Goal: Information Seeking & Learning: Check status

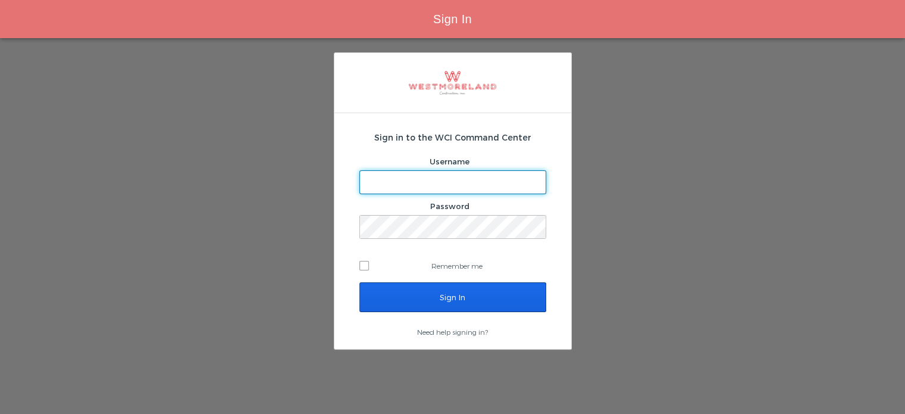
type input "[EMAIL_ADDRESS][PERSON_NAME][DOMAIN_NAME]"
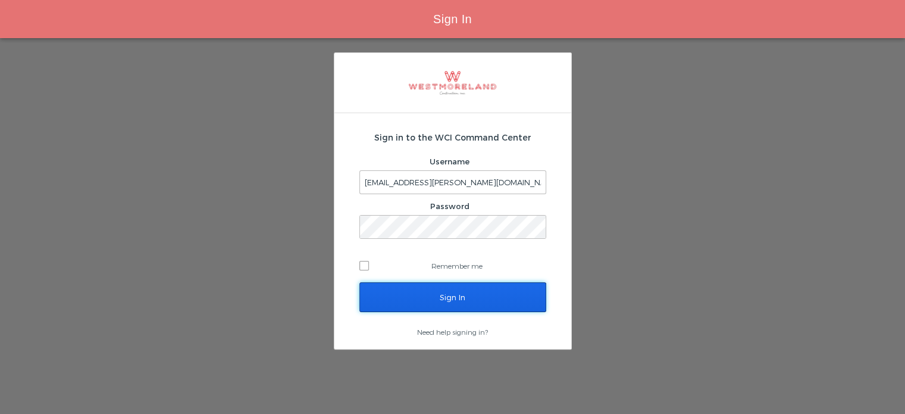
click at [449, 297] on input "Sign In" at bounding box center [452, 297] width 187 height 30
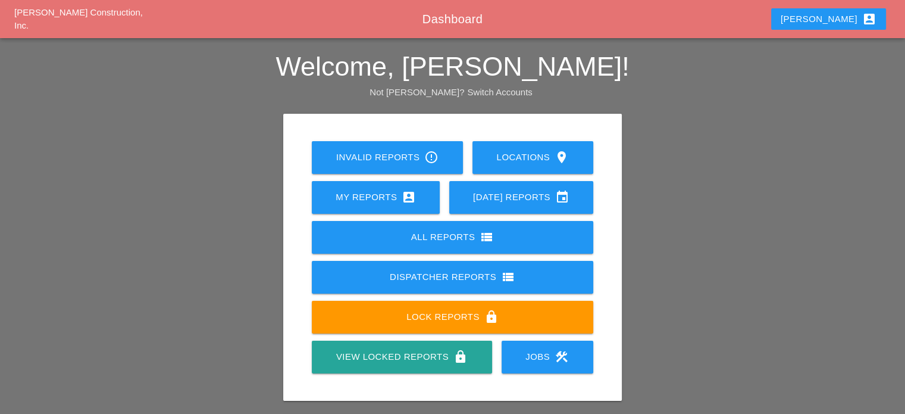
click at [393, 242] on div "All Reports view_list" at bounding box center [452, 237] width 243 height 14
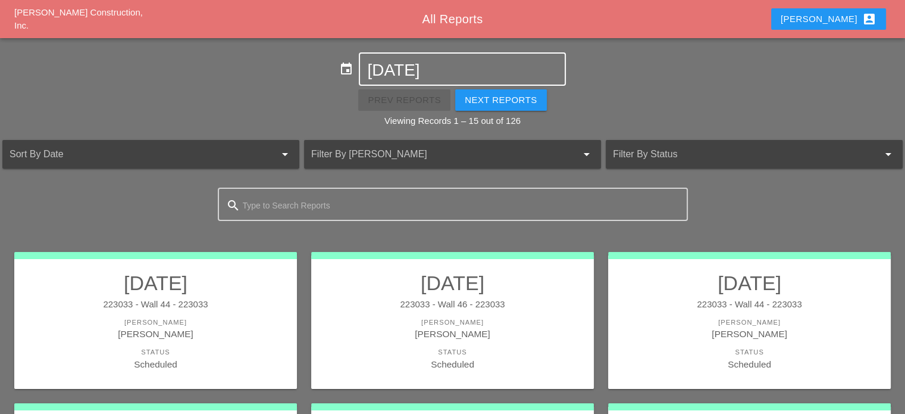
click at [478, 64] on input "[DATE]" at bounding box center [462, 70] width 190 height 19
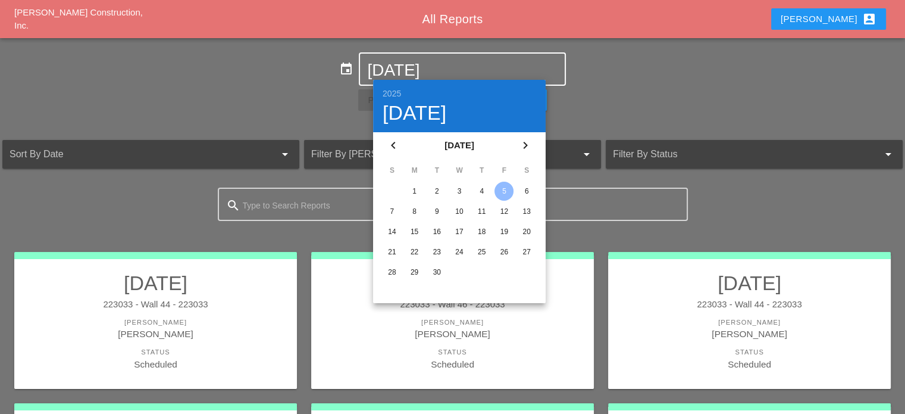
click at [389, 145] on icon "chevron_left" at bounding box center [393, 145] width 14 height 14
click at [480, 228] on div "14" at bounding box center [481, 231] width 19 height 19
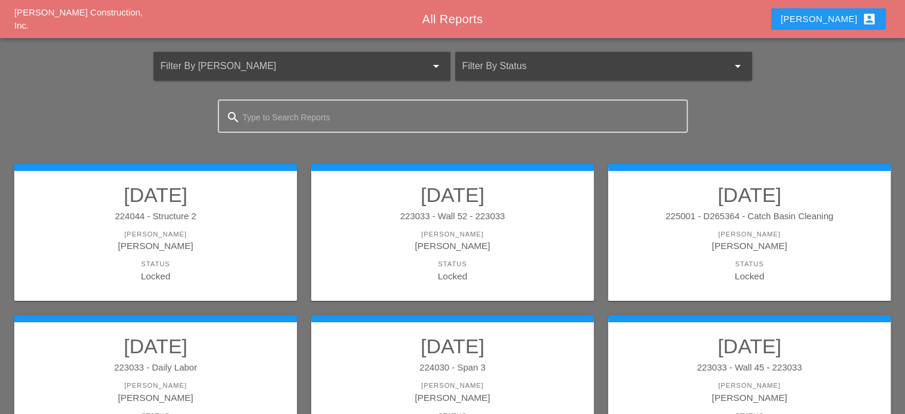
scroll to position [119, 0]
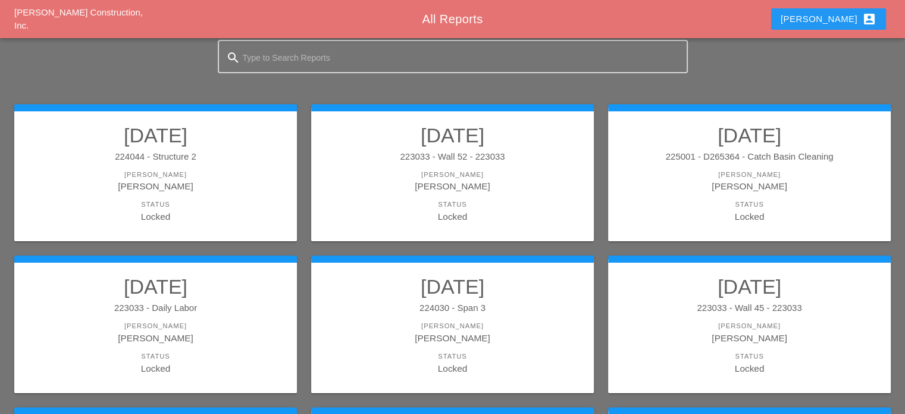
click at [223, 209] on div "Status Locked" at bounding box center [155, 211] width 259 height 24
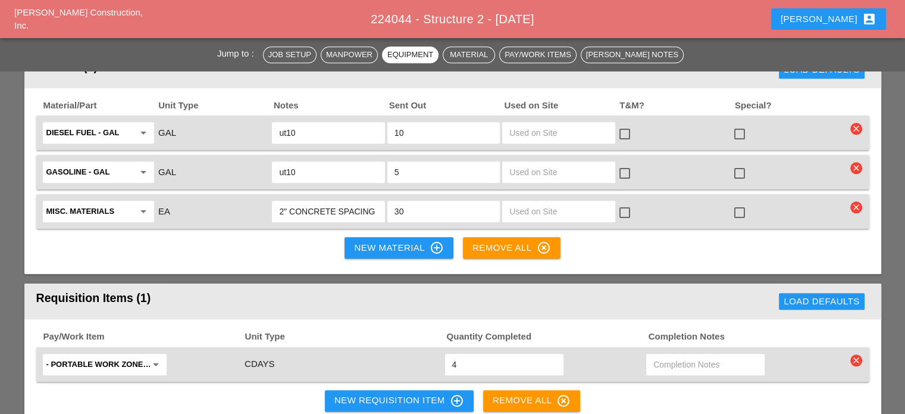
scroll to position [1250, 0]
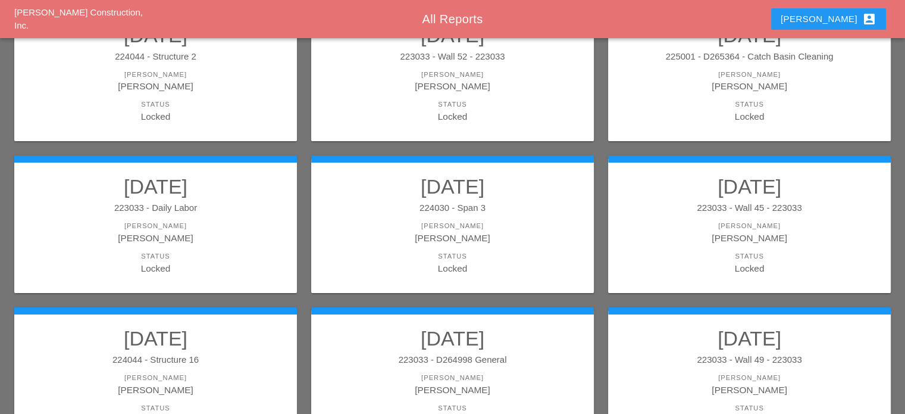
scroll to position [238, 0]
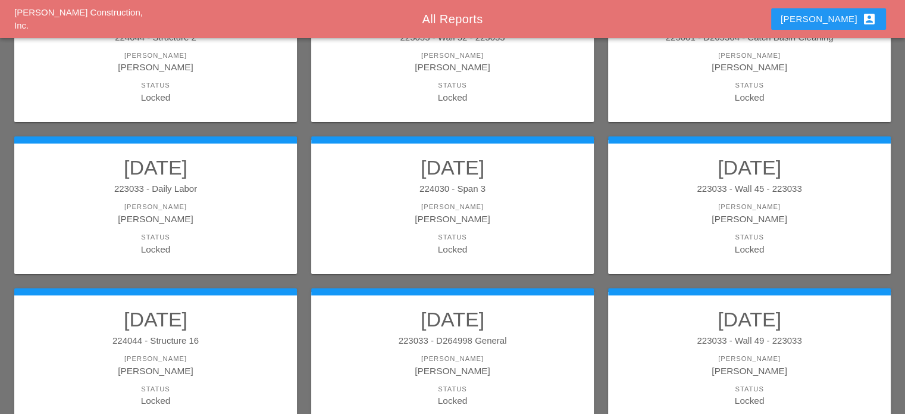
click at [470, 218] on div "[PERSON_NAME]" at bounding box center [452, 219] width 259 height 14
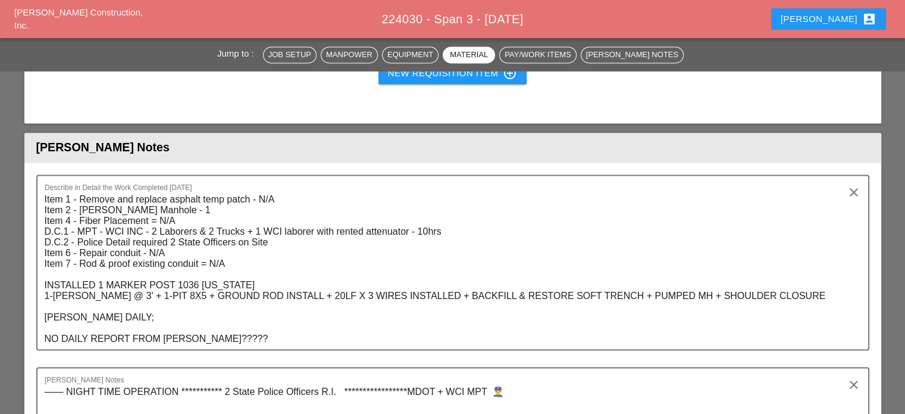
scroll to position [1845, 0]
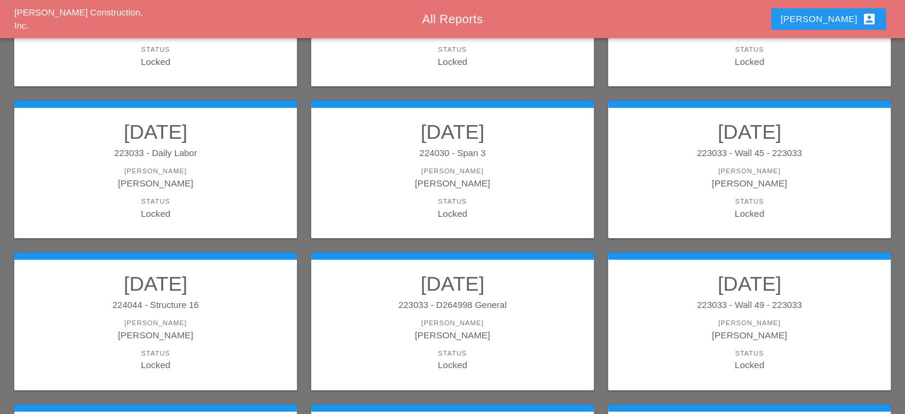
scroll to position [357, 0]
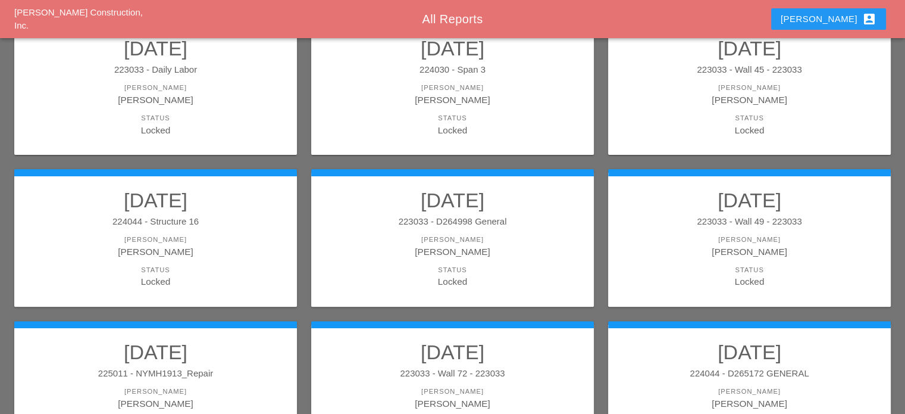
click at [159, 242] on div "[PERSON_NAME]" at bounding box center [155, 239] width 259 height 10
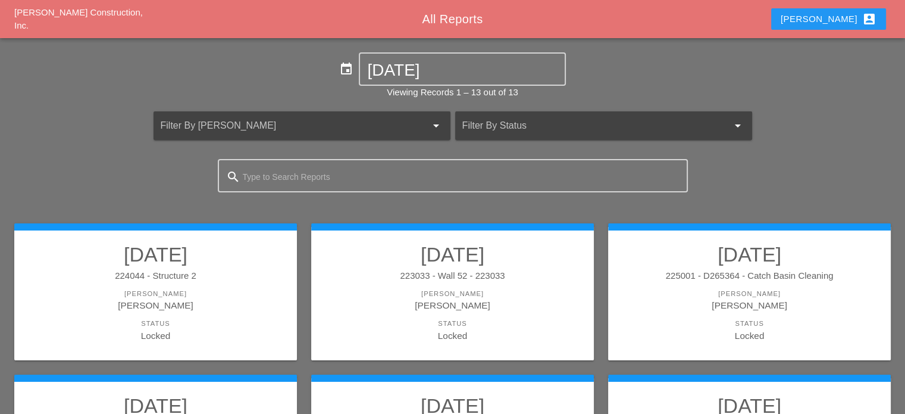
click at [226, 298] on div "[PERSON_NAME]" at bounding box center [155, 305] width 259 height 14
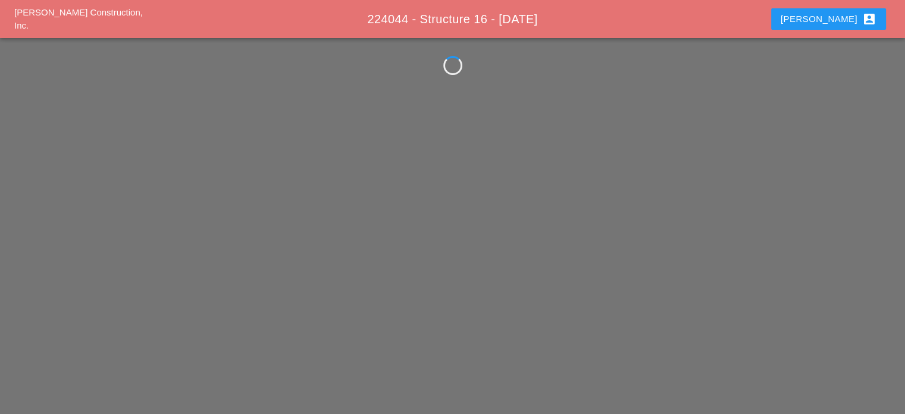
click at [226, 297] on div "[PERSON_NAME] Construction, Inc. 224044 - Structure 16 - [DATE] [PERSON_NAME] a…" at bounding box center [452, 207] width 905 height 414
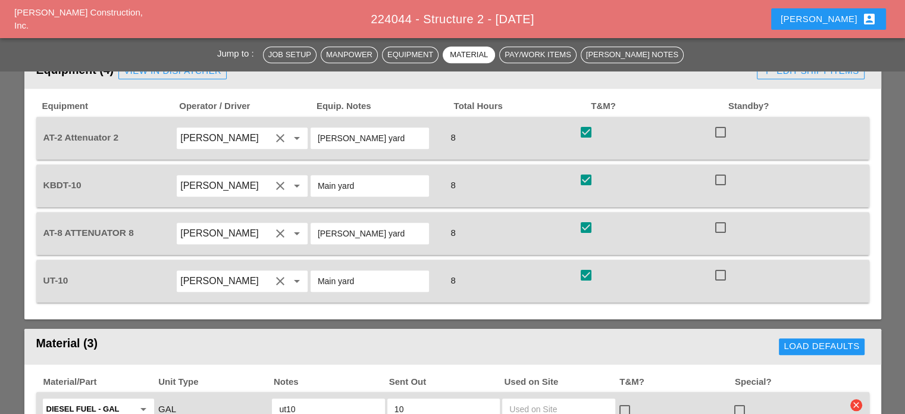
scroll to position [952, 0]
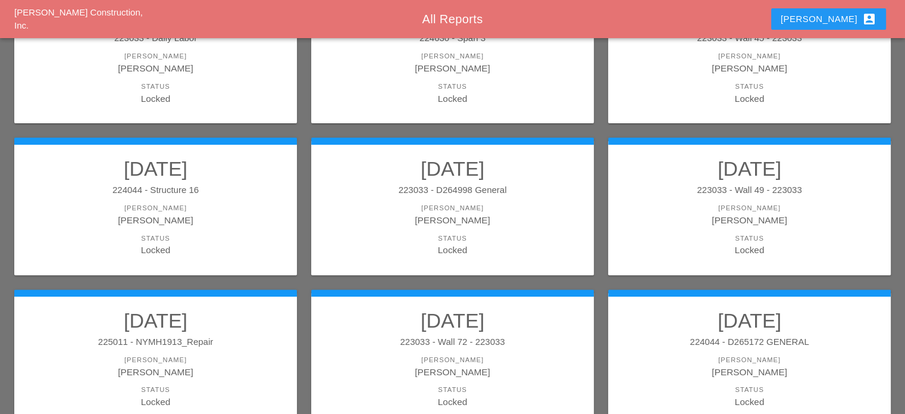
scroll to position [417, 0]
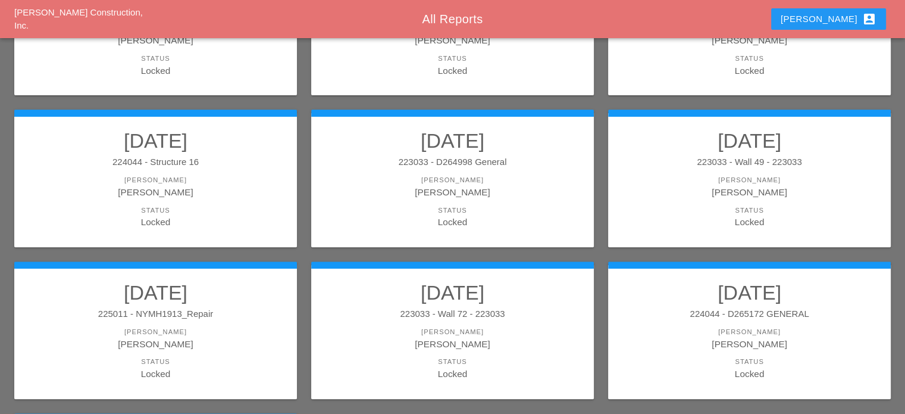
click at [786, 333] on div "[PERSON_NAME]" at bounding box center [749, 332] width 259 height 10
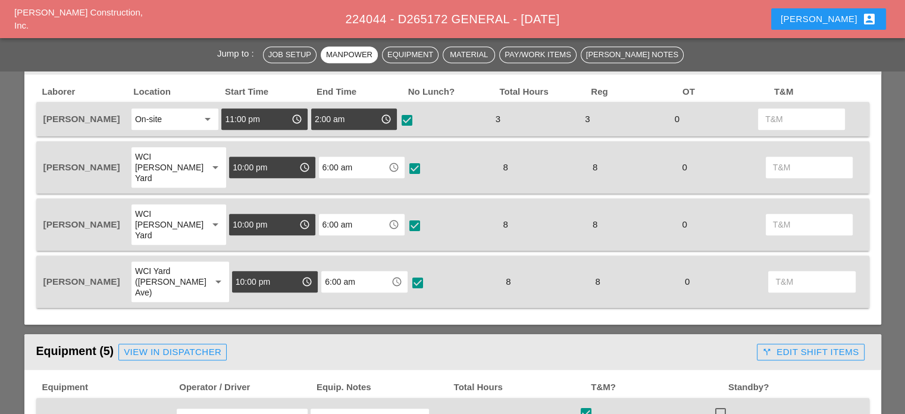
scroll to position [536, 0]
